Goal: Task Accomplishment & Management: Manage account settings

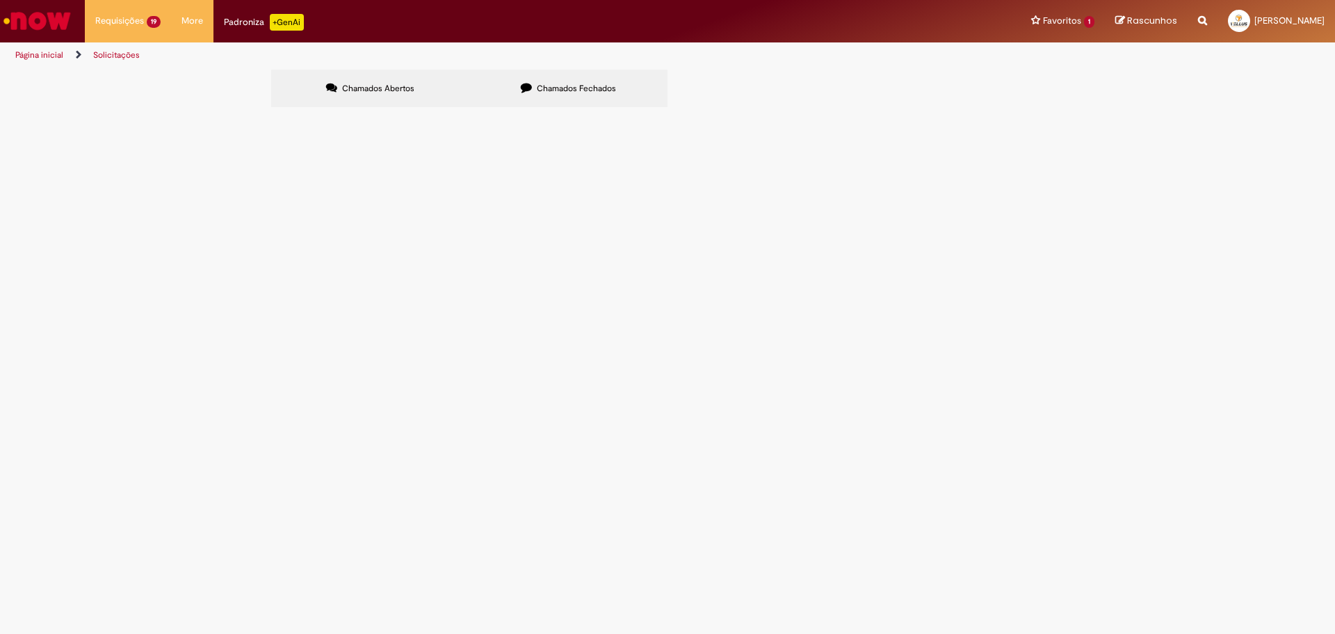
click at [48, 19] on img "Ir para a Homepage" at bounding box center [37, 21] width 72 height 28
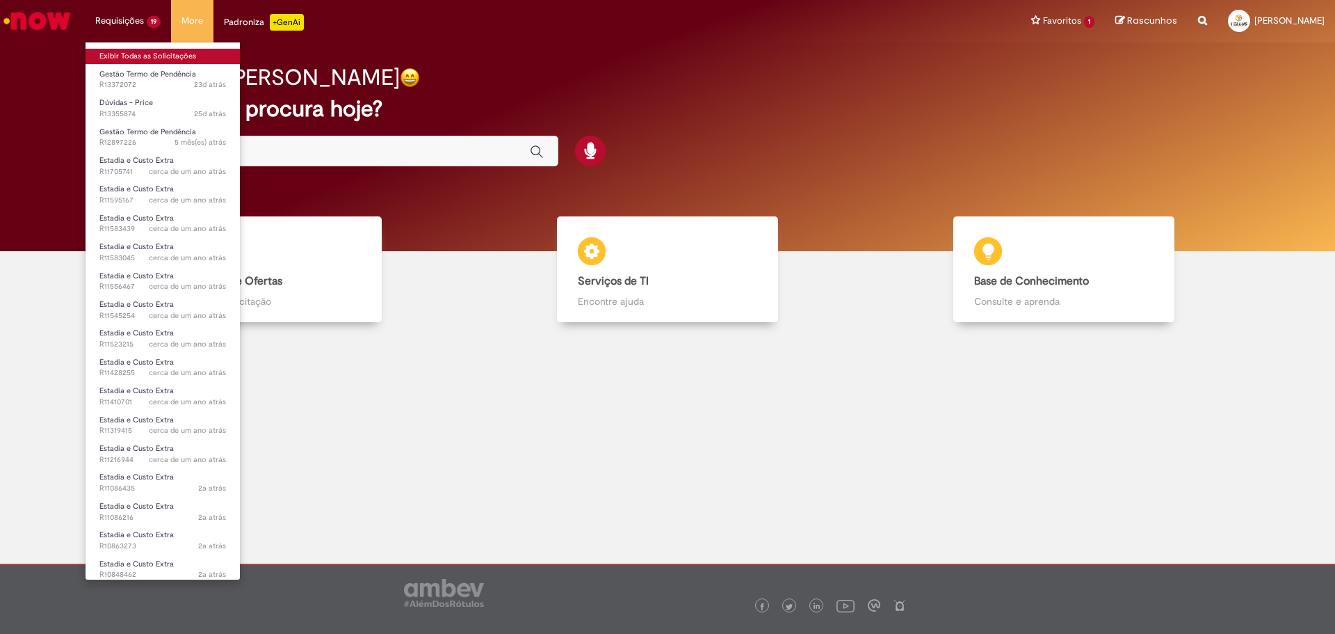
click at [135, 51] on link "Exibir Todas as Solicitações" at bounding box center [163, 56] width 154 height 15
